Goal: Information Seeking & Learning: Find specific page/section

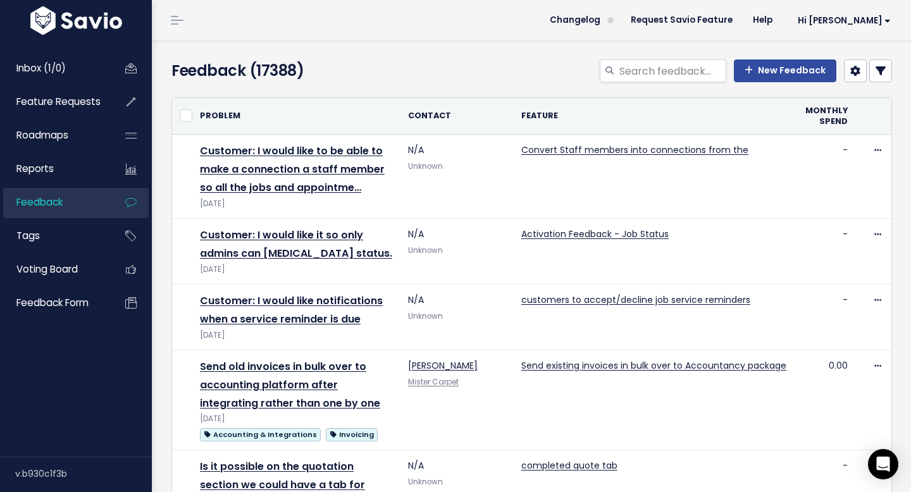
click at [897, 61] on div "New Feedback" at bounding box center [656, 73] width 494 height 28
click at [878, 66] on icon at bounding box center [881, 71] width 10 height 10
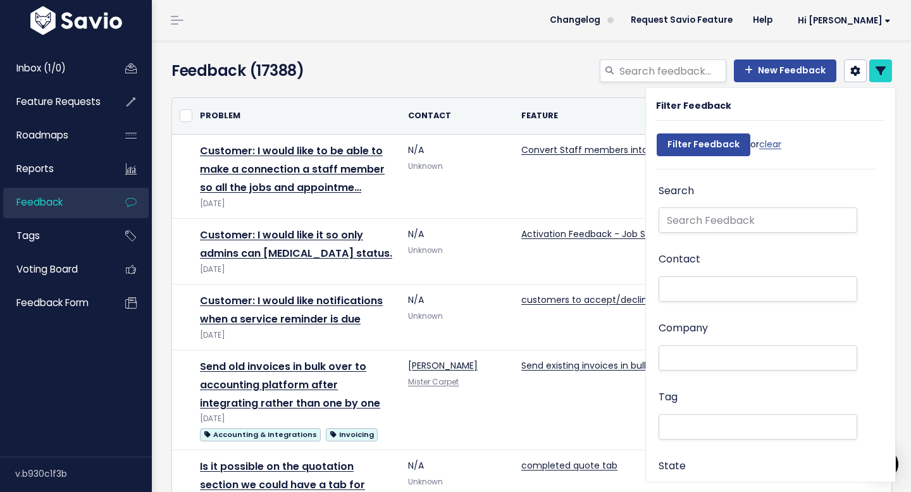
click at [735, 295] on li at bounding box center [755, 289] width 185 height 13
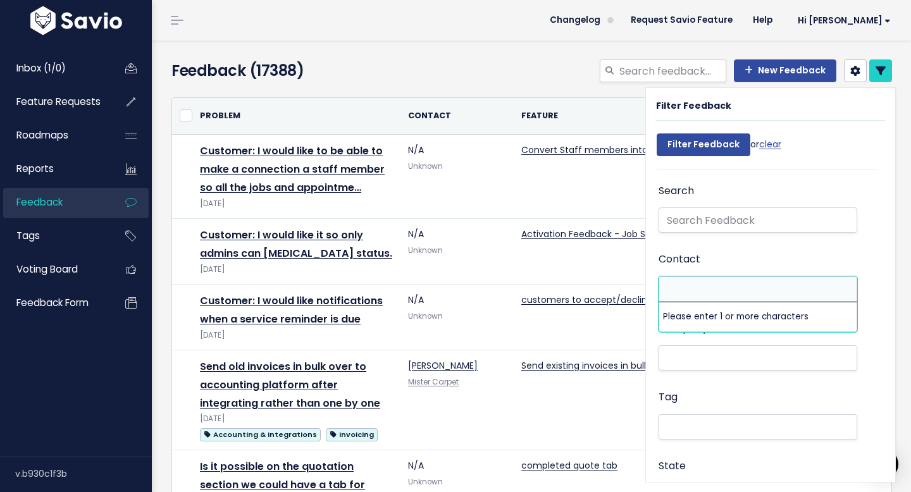
paste input "[EMAIL_ADDRESS][DOMAIN_NAME]"
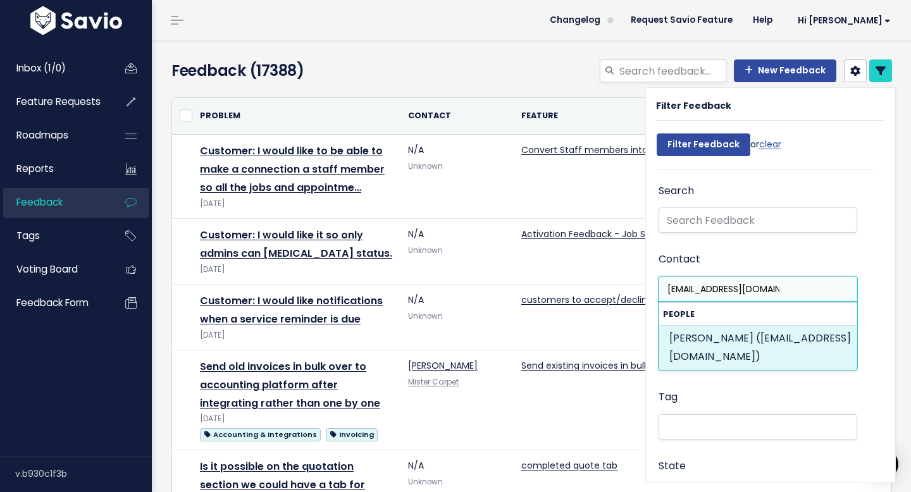
type input "[EMAIL_ADDRESS][DOMAIN_NAME]"
click at [720, 318] on strong "People" at bounding box center [757, 314] width 197 height 22
select select "90271858"
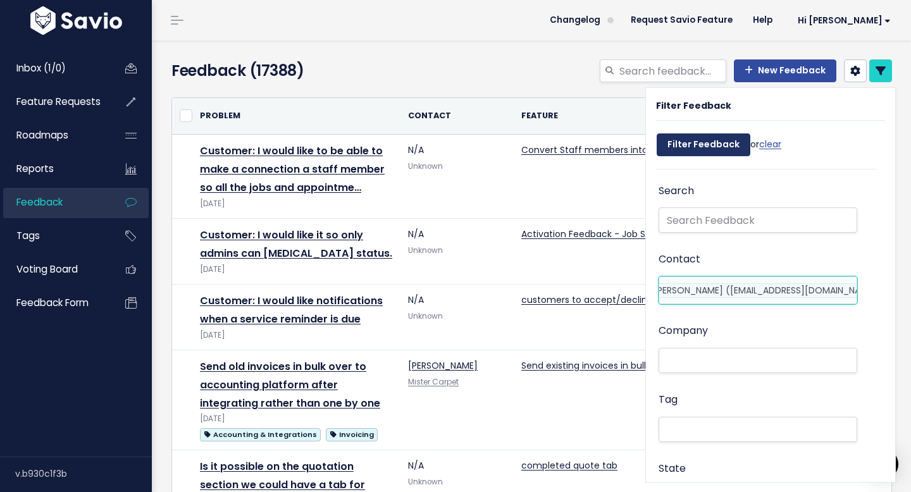
click at [692, 142] on input "Filter Feedback" at bounding box center [704, 145] width 94 height 23
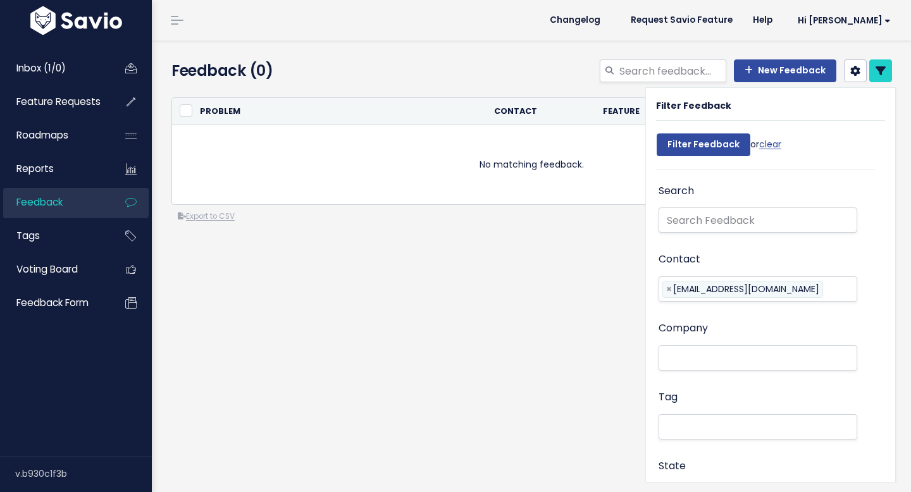
select select
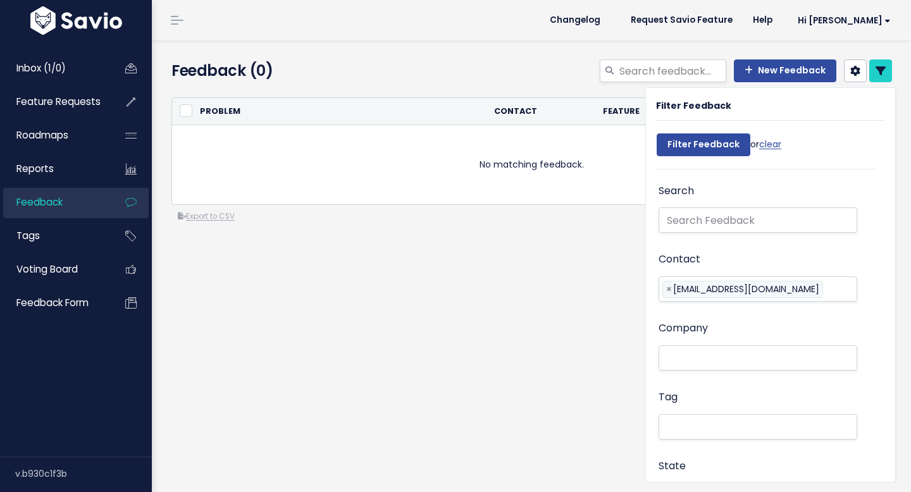
select select
